Goal: Find specific page/section: Find specific page/section

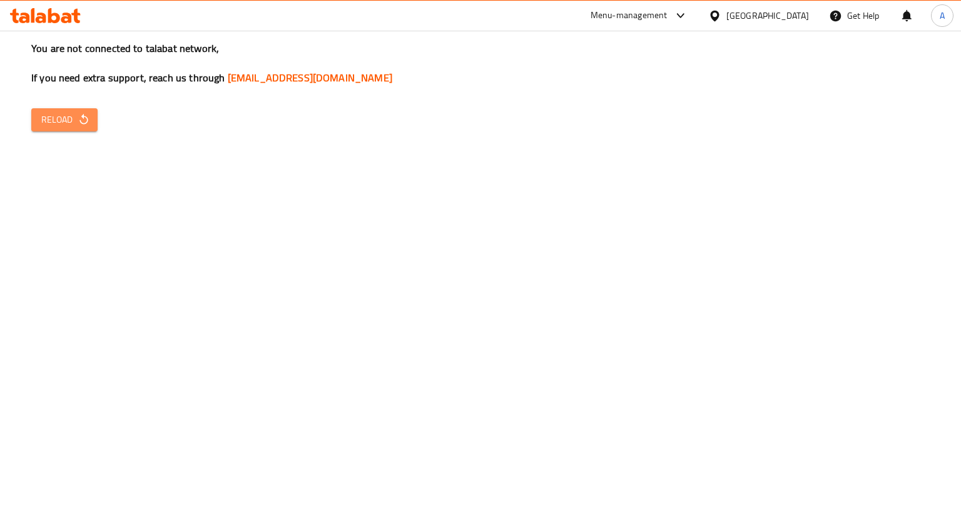
click at [63, 130] on button "Reload" at bounding box center [64, 119] width 66 height 23
click at [674, 512] on div "You are not connected to talabat network, If you need extra support, reach us t…" at bounding box center [480, 258] width 961 height 517
click at [52, 112] on span "Reload" at bounding box center [64, 120] width 46 height 16
click at [74, 124] on span "Reload" at bounding box center [64, 120] width 46 height 16
click at [603, 7] on div "Menu-management" at bounding box center [639, 16] width 118 height 30
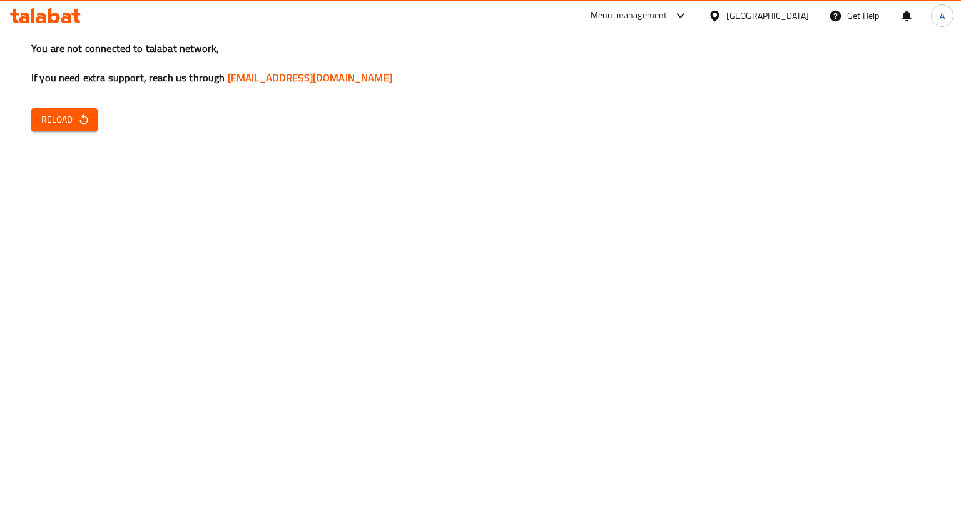
click at [613, 17] on div "Menu-management" at bounding box center [628, 15] width 77 height 15
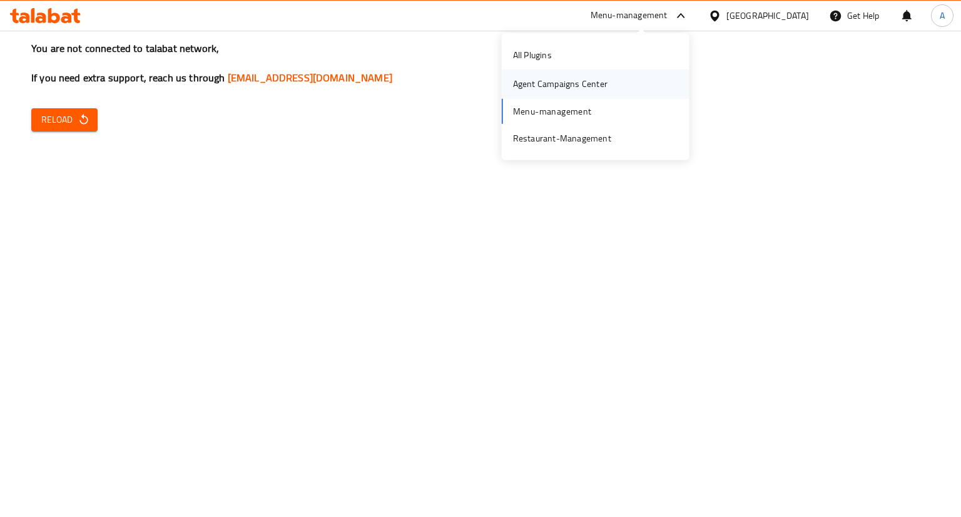
click at [554, 85] on div "Agent Campaigns Center" at bounding box center [560, 84] width 94 height 14
